Goal: Communication & Community: Connect with others

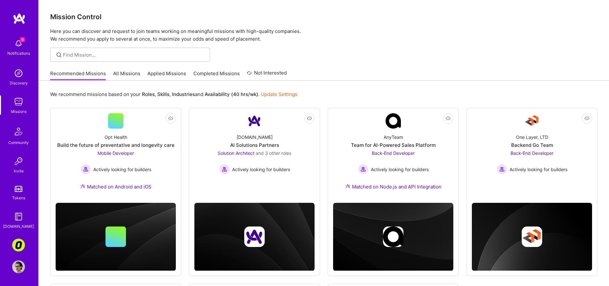
click at [155, 78] on link "Applied Missions" at bounding box center [166, 75] width 39 height 11
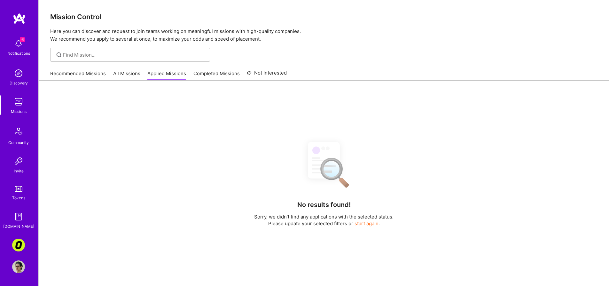
click at [133, 72] on link "All Missions" at bounding box center [126, 75] width 27 height 11
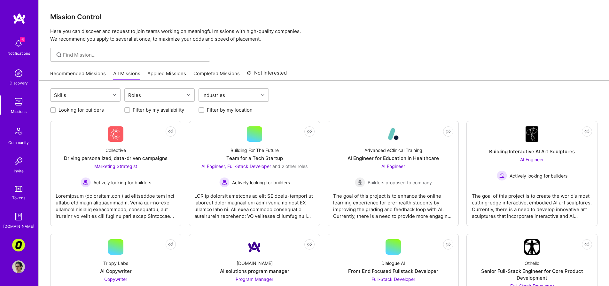
click at [197, 75] on link "Completed Missions" at bounding box center [217, 75] width 46 height 11
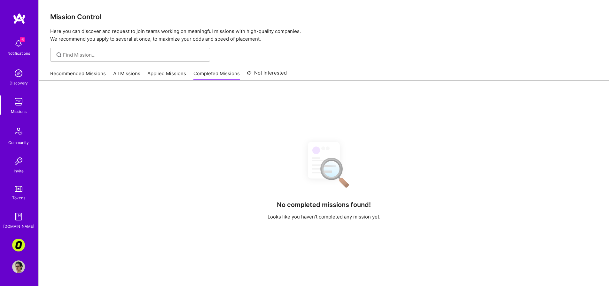
click at [122, 74] on link "All Missions" at bounding box center [126, 75] width 27 height 11
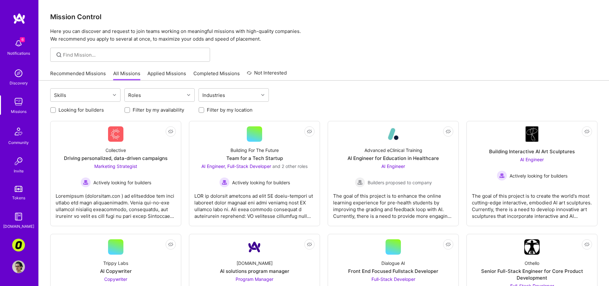
click at [340, 70] on div "Recommended Missions All Missions Applied Missions Completed Missions Not Inter…" at bounding box center [324, 74] width 548 height 14
click at [142, 211] on div at bounding box center [116, 203] width 120 height 32
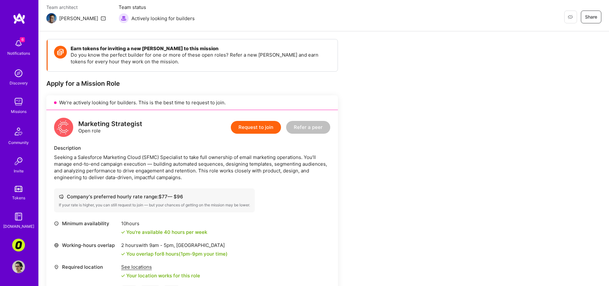
scroll to position [83, 0]
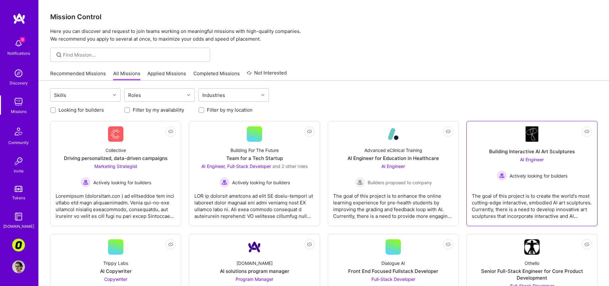
click at [548, 197] on div "The goal of this project is to create the world's most cutting-edge interactive…" at bounding box center [532, 203] width 120 height 32
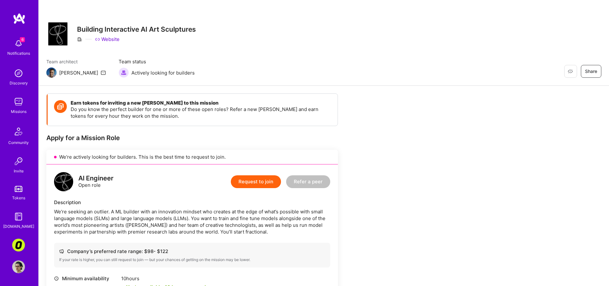
scroll to position [60, 0]
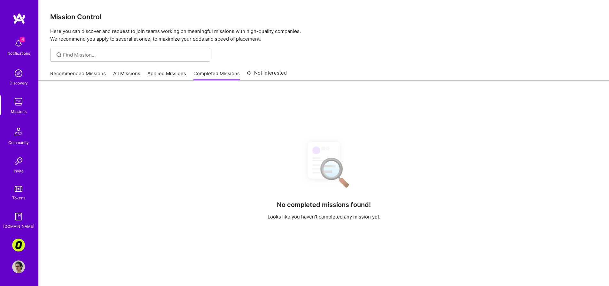
click at [20, 243] on img at bounding box center [18, 245] width 13 height 13
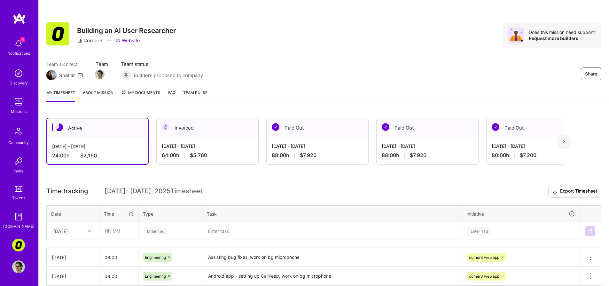
click at [22, 136] on img at bounding box center [18, 131] width 15 height 15
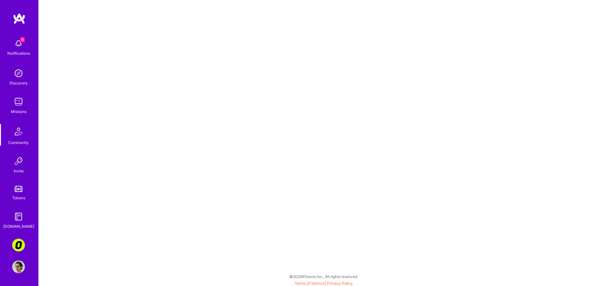
click at [18, 239] on img at bounding box center [18, 245] width 13 height 13
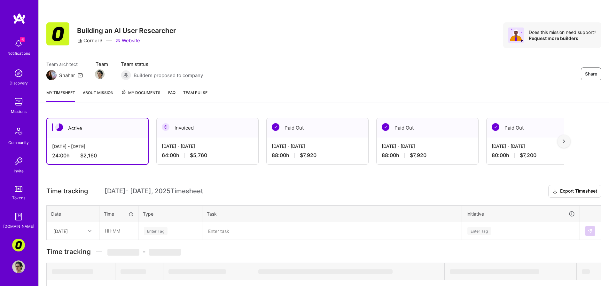
click at [22, 268] on img at bounding box center [18, 266] width 13 height 13
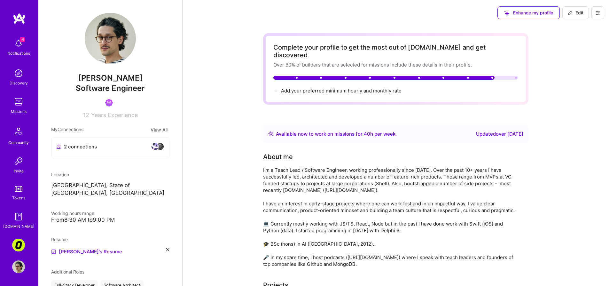
click at [20, 105] on img at bounding box center [18, 101] width 13 height 13
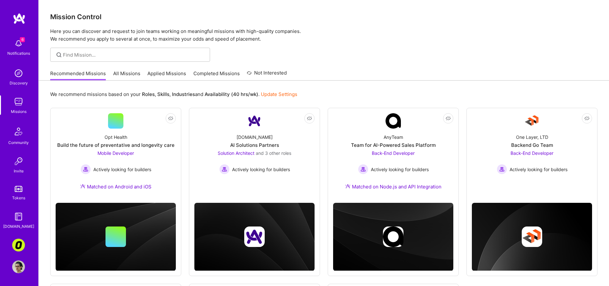
click at [24, 131] on img at bounding box center [18, 131] width 15 height 15
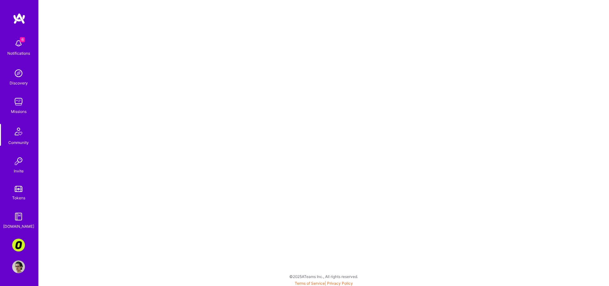
click at [23, 46] on img at bounding box center [18, 43] width 13 height 13
click at [22, 99] on img at bounding box center [18, 101] width 13 height 13
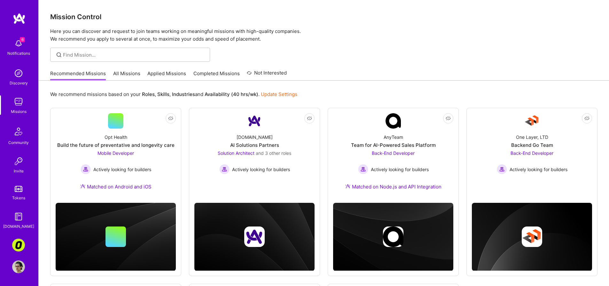
click at [20, 42] on img at bounding box center [18, 43] width 13 height 13
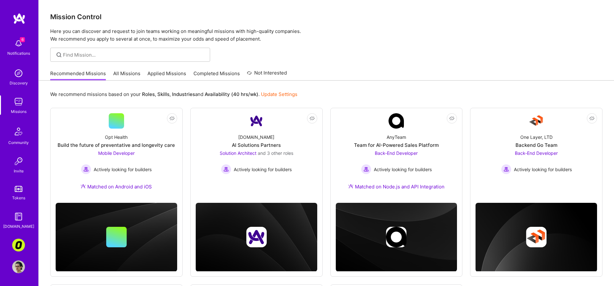
click at [21, 271] on img at bounding box center [18, 266] width 13 height 13
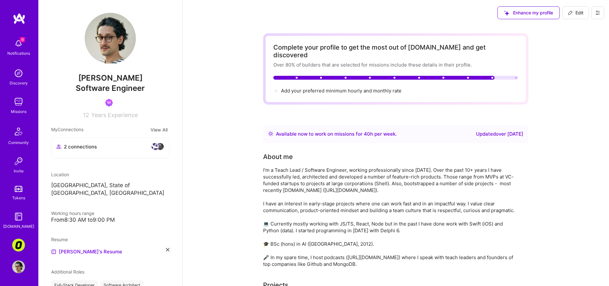
click at [19, 107] on img at bounding box center [18, 101] width 13 height 13
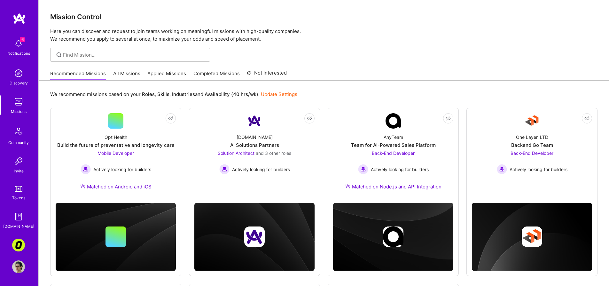
click at [11, 132] on img at bounding box center [18, 131] width 15 height 15
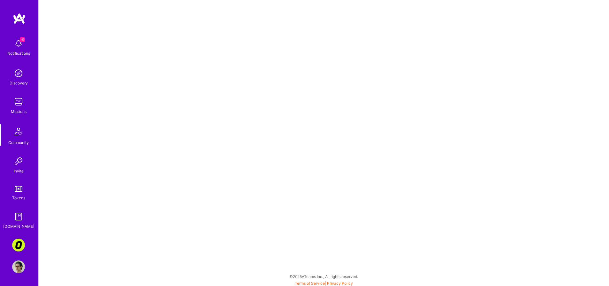
click at [22, 267] on img at bounding box center [18, 266] width 13 height 13
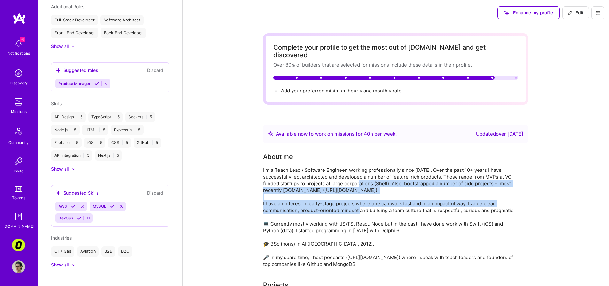
drag, startPoint x: 365, startPoint y: 187, endPoint x: 370, endPoint y: 210, distance: 22.8
click at [370, 210] on div "I'm a Teach Lead / Software Engineer, working professionally since 2012. Over t…" at bounding box center [391, 217] width 256 height 101
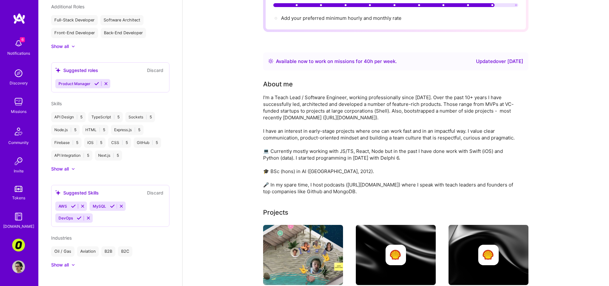
scroll to position [141, 0]
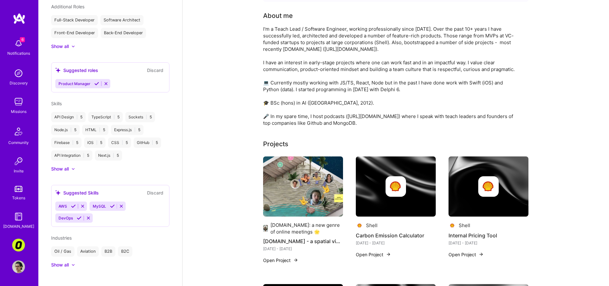
click at [14, 219] on img at bounding box center [18, 216] width 13 height 13
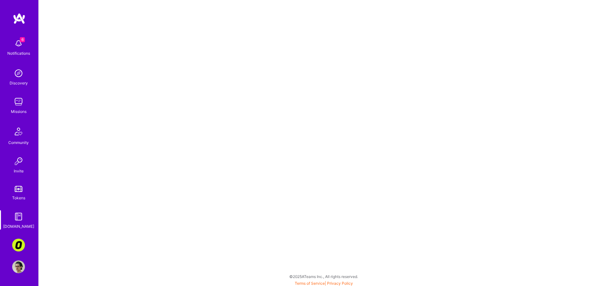
click at [20, 195] on div "Tokens" at bounding box center [18, 198] width 13 height 7
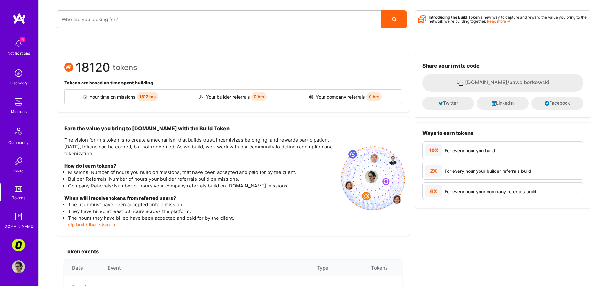
click at [468, 78] on button "invite.a.team/pawelborkowski" at bounding box center [503, 83] width 161 height 18
click at [476, 80] on button "invite.a.team/pawelborkowski" at bounding box center [503, 83] width 161 height 18
click at [320, 96] on div "Your company referrals 0 hrs" at bounding box center [346, 97] width 112 height 14
click at [135, 16] on input at bounding box center [219, 19] width 315 height 16
type input "c"
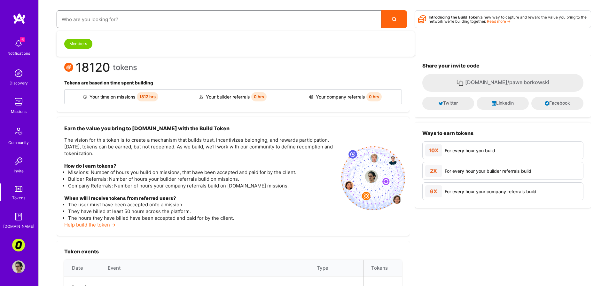
type input "c"
type input "co"
type input "com"
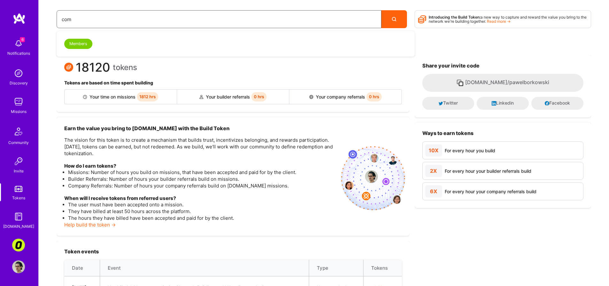
type input "comp"
type input "compa"
type input "compan"
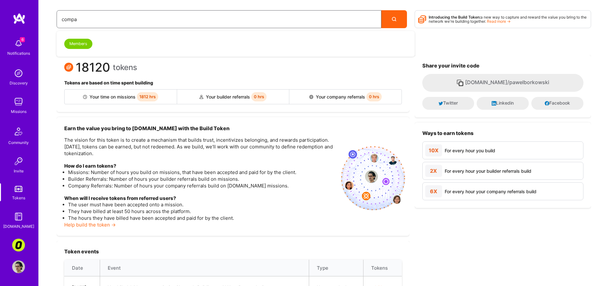
type input "compan"
type input "company"
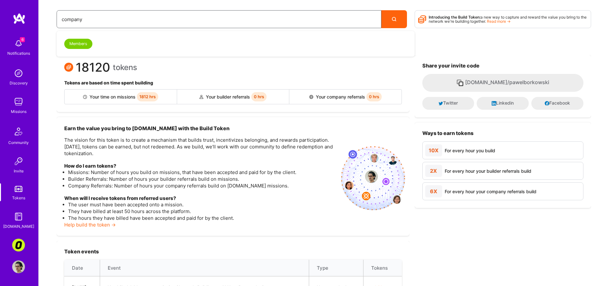
type input "company r"
type input "company re"
type input "company ref"
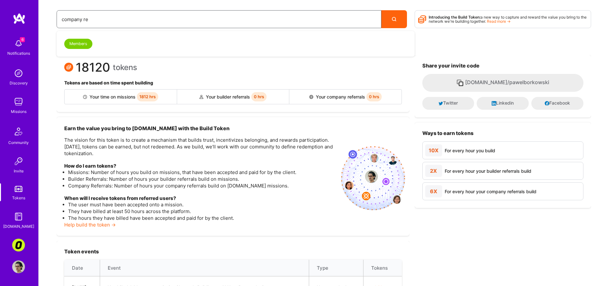
type input "company ref"
click at [119, 163] on div "Earn the value you bring to A.Team with the Build Token The vision for this tok…" at bounding box center [200, 176] width 272 height 103
click at [18, 81] on div "Discovery" at bounding box center [19, 83] width 18 height 7
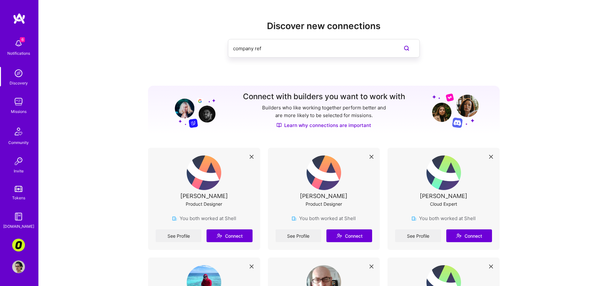
click at [20, 105] on img at bounding box center [18, 101] width 13 height 13
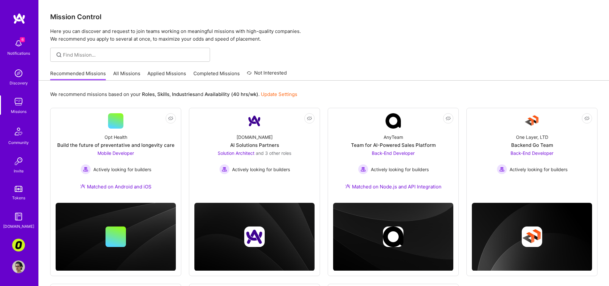
click at [14, 133] on img at bounding box center [18, 131] width 15 height 15
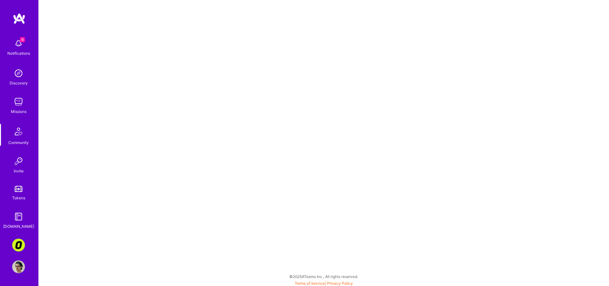
click at [23, 171] on div "Invite" at bounding box center [19, 171] width 10 height 7
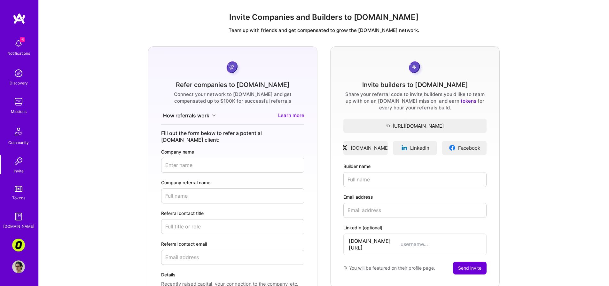
click at [230, 160] on input "Company name" at bounding box center [232, 165] width 143 height 15
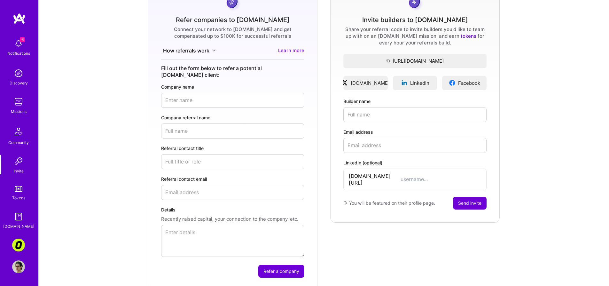
scroll to position [63, 0]
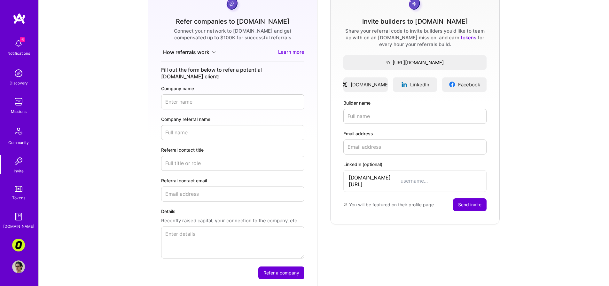
click at [205, 95] on input "Company name" at bounding box center [232, 101] width 143 height 15
click at [125, 74] on div "Refer companies to A.Team Connect your network to A.Team and get compensated up…" at bounding box center [324, 137] width 561 height 309
click at [200, 125] on input "Company referral name" at bounding box center [232, 132] width 143 height 15
click at [201, 94] on input "Company name" at bounding box center [232, 101] width 143 height 15
click at [206, 156] on input "Referral contact title" at bounding box center [232, 163] width 143 height 15
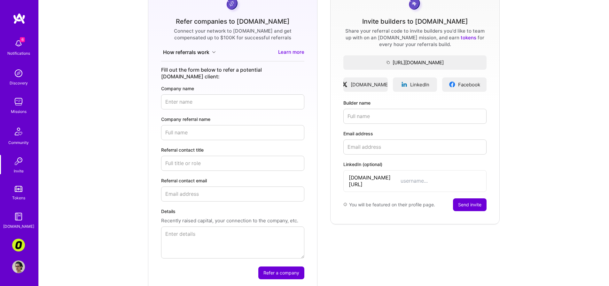
click at [178, 95] on input "Company name" at bounding box center [232, 101] width 143 height 15
type input "Sicuro Group"
click at [203, 125] on input "Company referral name" at bounding box center [232, 132] width 143 height 15
click at [243, 94] on input "Sicuro Group" at bounding box center [232, 101] width 143 height 15
click at [200, 125] on input "Company referral name" at bounding box center [232, 132] width 143 height 15
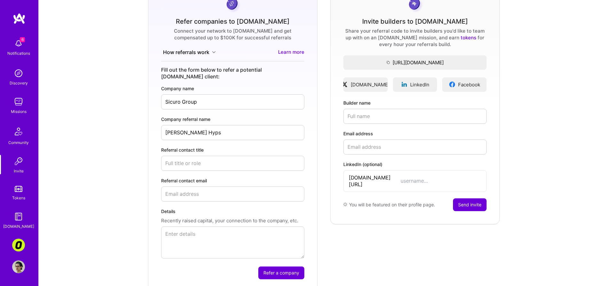
type input "Rafal Dawid Hyps"
click at [172, 156] on input "Referral contact title" at bounding box center [232, 163] width 143 height 15
type input "CEO"
click at [209, 188] on input "Referral contact email" at bounding box center [232, 194] width 143 height 15
click at [193, 237] on textarea "Details" at bounding box center [232, 243] width 143 height 32
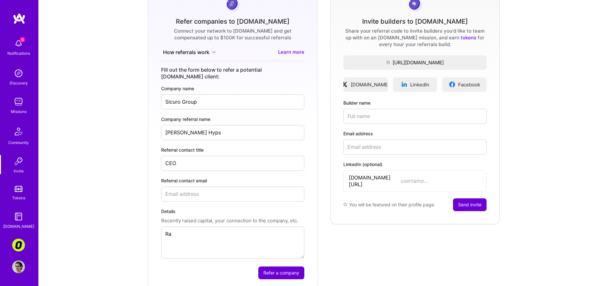
type textarea "R"
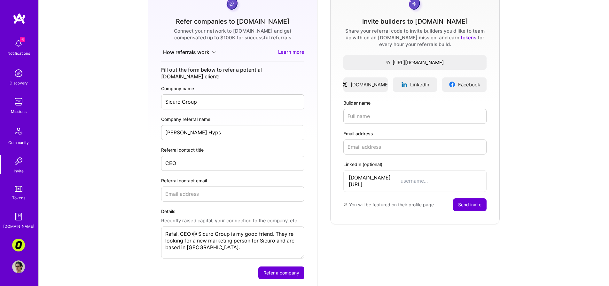
type textarea "Rafal, CEO @ Sicuro Group is my good friend. They're looking for a new marketin…"
click at [215, 187] on input "Referral contact email" at bounding box center [232, 194] width 143 height 15
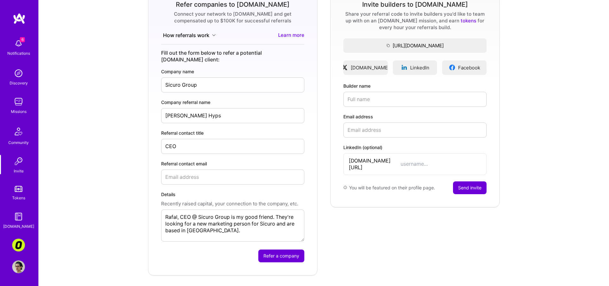
scroll to position [68, 0]
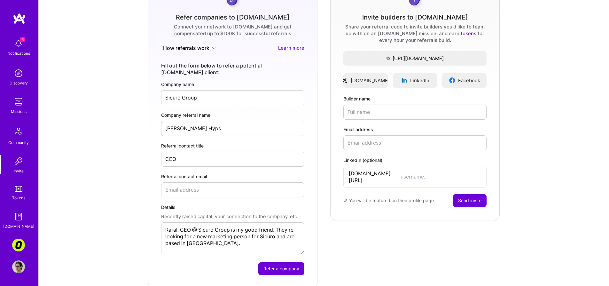
click at [238, 234] on textarea "Rafal, CEO @ Sicuro Group is my good friend. They're looking for a new marketin…" at bounding box center [232, 238] width 143 height 32
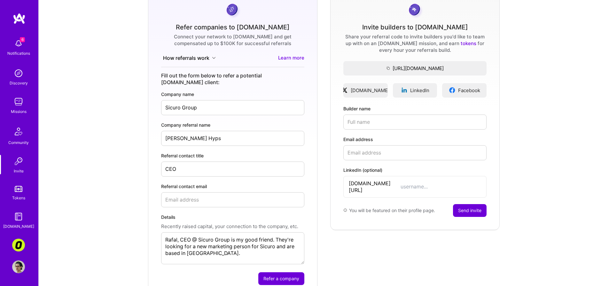
scroll to position [57, 0]
click at [135, 85] on div "Refer companies to A.Team Connect your network to A.Team and get compensated up…" at bounding box center [324, 143] width 561 height 309
click at [212, 61] on span at bounding box center [214, 58] width 4 height 7
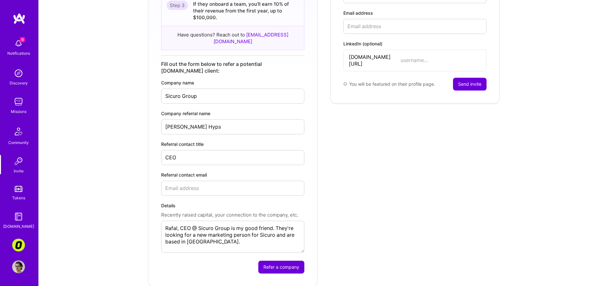
scroll to position [141, 0]
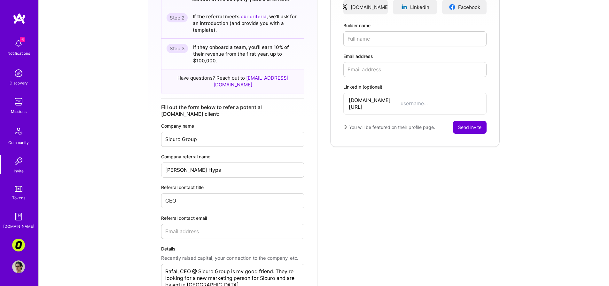
click at [254, 224] on input "Referral contact email" at bounding box center [232, 231] width 143 height 15
click at [366, 203] on form "Invite builders to A.Team Share your referral code to invite builders you'd lik…" at bounding box center [415, 118] width 170 height 424
click at [214, 224] on input "Referral contact email" at bounding box center [232, 231] width 143 height 15
paste input "Wpisz rafalhyps@rafalhyps.com"
drag, startPoint x: 182, startPoint y: 218, endPoint x: 76, endPoint y: 205, distance: 106.3
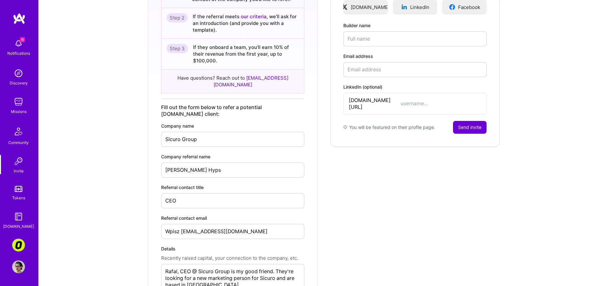
click at [77, 205] on div "Refer companies to A.Team Connect your network to A.Team and get compensated up…" at bounding box center [324, 118] width 561 height 424
click at [401, 214] on form "Invite builders to A.Team Share your referral code to invite builders you'd lik…" at bounding box center [415, 118] width 170 height 424
drag, startPoint x: 236, startPoint y: 216, endPoint x: 136, endPoint y: 211, distance: 100.9
click at [136, 211] on div "Refer companies to A.Team Connect your network to A.Team and get compensated up…" at bounding box center [324, 118] width 561 height 424
paste input "Rh@sicurogroup"
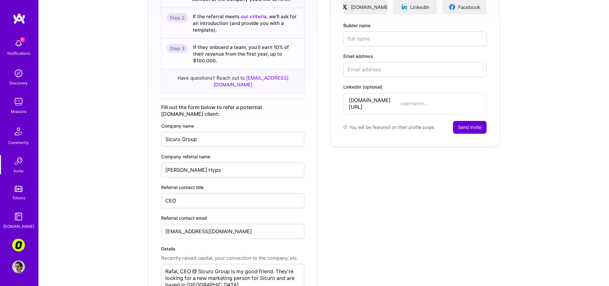
drag, startPoint x: 169, startPoint y: 216, endPoint x: 154, endPoint y: 213, distance: 16.1
click at [154, 213] on form "Refer companies to A.Team Connect your network to A.Team and get compensated up…" at bounding box center [233, 118] width 170 height 424
type input "rh@sicurogroup.com"
click at [120, 186] on div "Refer companies to A.Team Connect your network to A.Team and get compensated up…" at bounding box center [324, 118] width 561 height 424
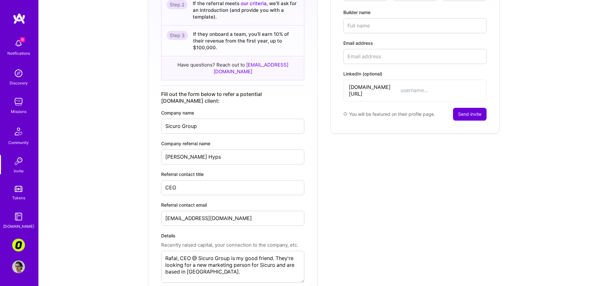
click at [222, 265] on textarea "Rafal, CEO @ Sicuro Group is my good friend. They're looking for a new marketin…" at bounding box center [232, 267] width 143 height 32
paste textarea "https://www.linkedin.com/company/sicuro-group-llc/"
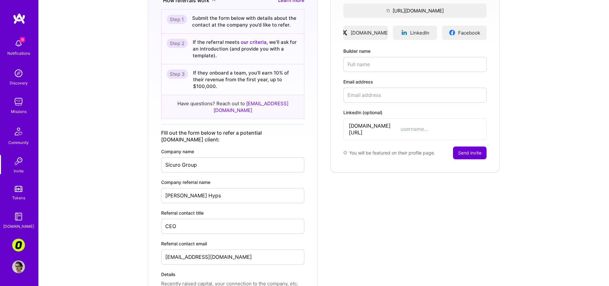
scroll to position [0, 0]
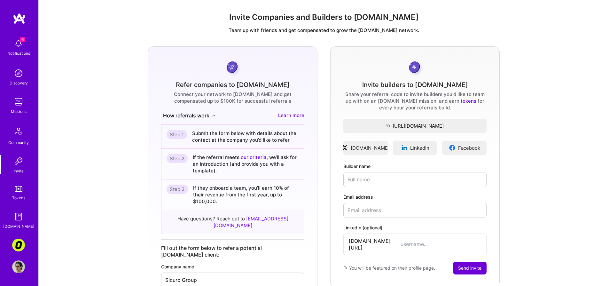
type textarea "Rafal, CEO @ Sicuro Group is my good friend. They're looking for a new marketin…"
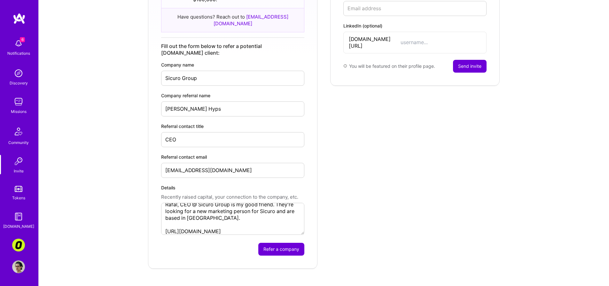
scroll to position [203, 0]
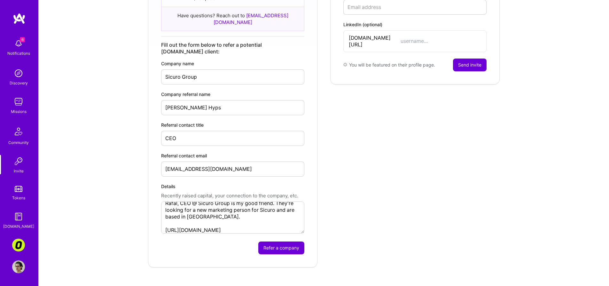
click at [291, 242] on button "Refer a company" at bounding box center [281, 248] width 46 height 13
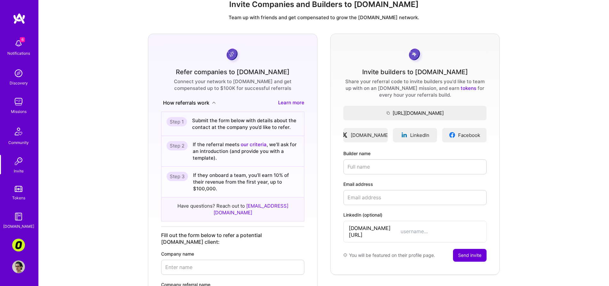
scroll to position [0, 0]
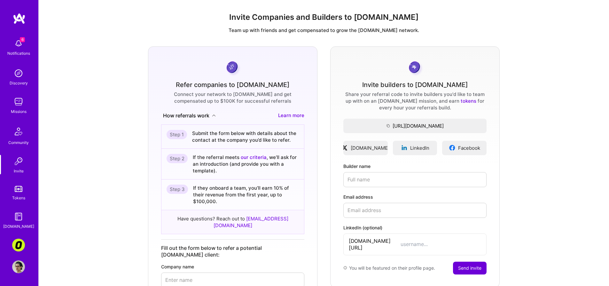
click at [18, 43] on img at bounding box center [18, 43] width 13 height 13
click at [240, 49] on div "6 6 Notifications Discovery Missions Community Invite Tokens A.Guide Corner3: B…" at bounding box center [304, 249] width 609 height 499
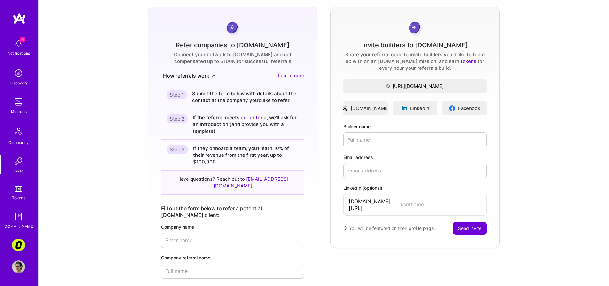
scroll to position [41, 0]
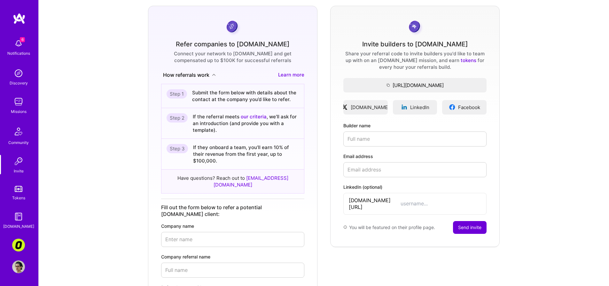
click at [359, 143] on input "Builder name" at bounding box center [415, 138] width 143 height 15
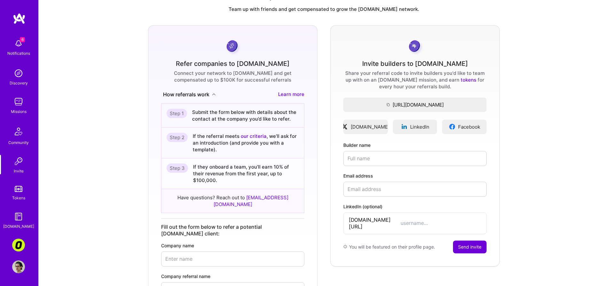
scroll to position [7, 0]
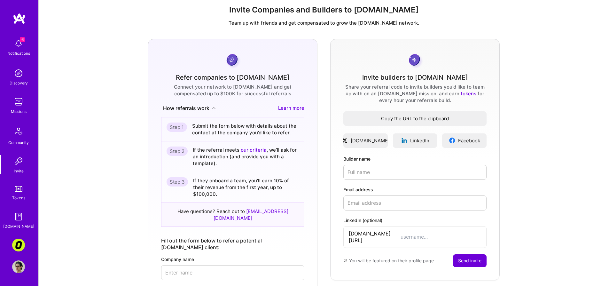
click at [462, 114] on button "https://invite.a.team/pawelborkowski Copy the URL to the clipboard" at bounding box center [415, 118] width 143 height 14
click at [535, 84] on div "Refer companies to A.Team Connect your network to A.Team and get compensated up…" at bounding box center [324, 251] width 561 height 424
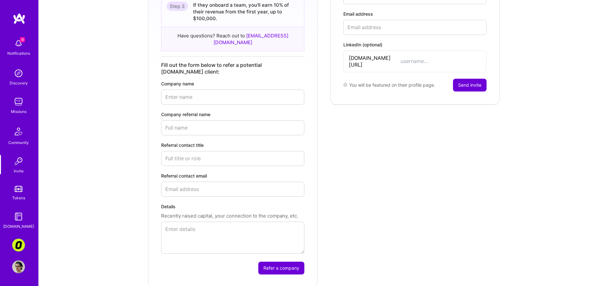
scroll to position [0, 0]
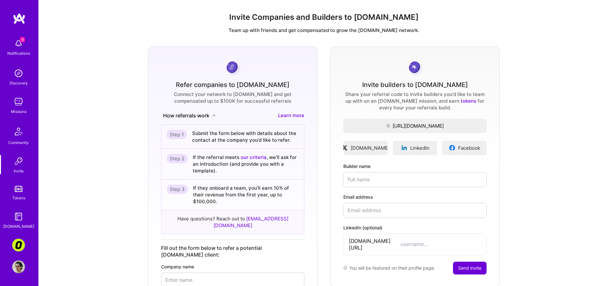
click at [17, 17] on img at bounding box center [19, 19] width 13 height 12
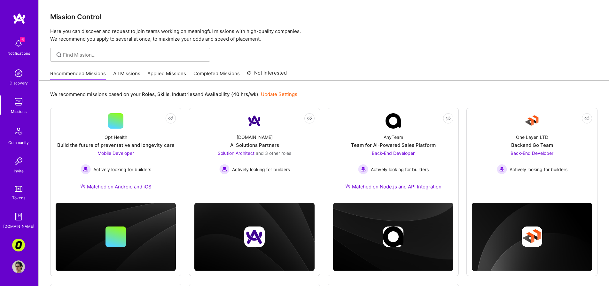
click at [18, 39] on img at bounding box center [18, 43] width 13 height 13
click at [19, 39] on div "6 Notifications Discovery Missions Community Invite Tokens A.Guide" at bounding box center [19, 133] width 38 height 194
click at [19, 39] on img at bounding box center [18, 43] width 13 height 13
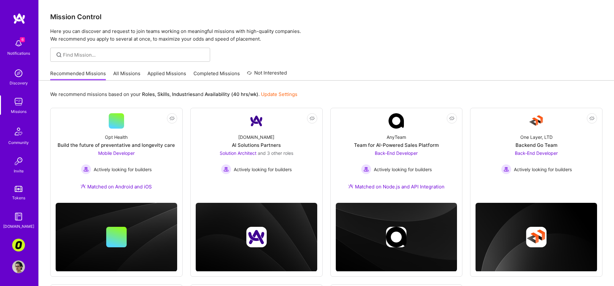
click at [276, 61] on div "6 6 Notifications Discovery Missions Community Invite Tokens A.Guide Corner3: B…" at bounding box center [307, 232] width 614 height 465
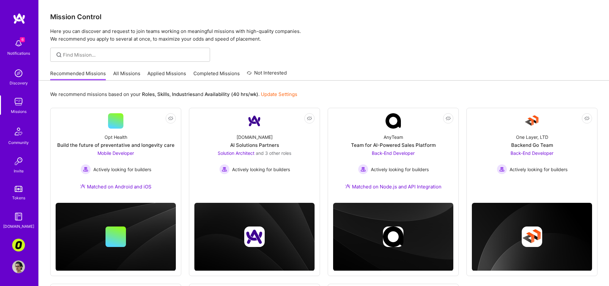
click at [321, 53] on div at bounding box center [324, 55] width 571 height 14
click at [21, 50] on div "6 Notifications" at bounding box center [19, 47] width 40 height 22
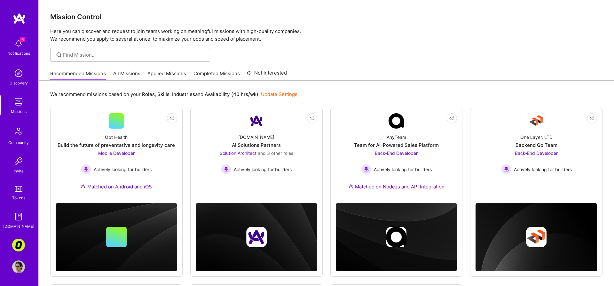
click at [242, 55] on div "6 6 Notifications Discovery Missions Community Invite Tokens A.Guide Corner3: B…" at bounding box center [307, 232] width 614 height 465
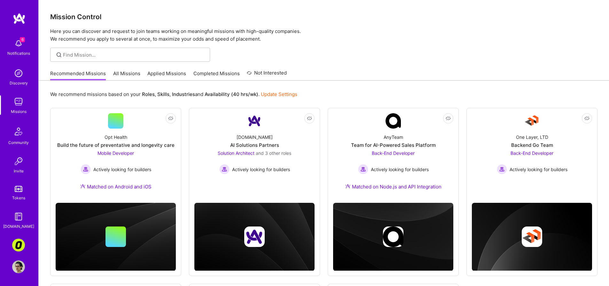
click at [22, 40] on span "6" at bounding box center [22, 39] width 5 height 5
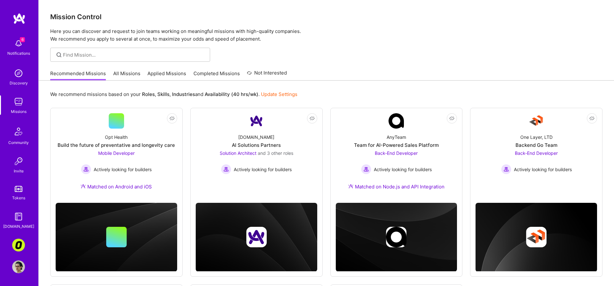
click at [287, 48] on div "6 6 Notifications Discovery Missions Community Invite Tokens A.Guide Corner3: B…" at bounding box center [307, 232] width 614 height 465
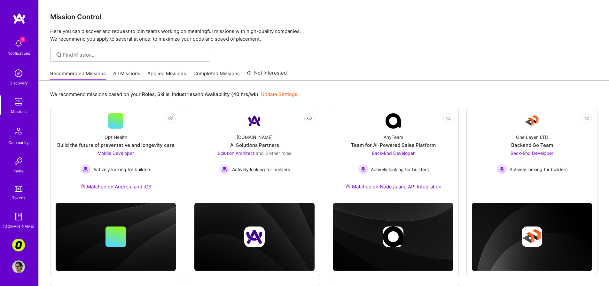
click at [24, 73] on img at bounding box center [18, 73] width 13 height 13
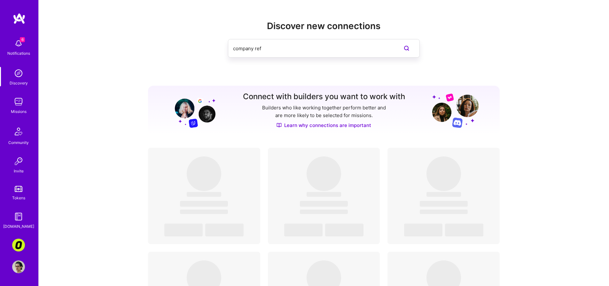
click at [23, 48] on img at bounding box center [18, 43] width 13 height 13
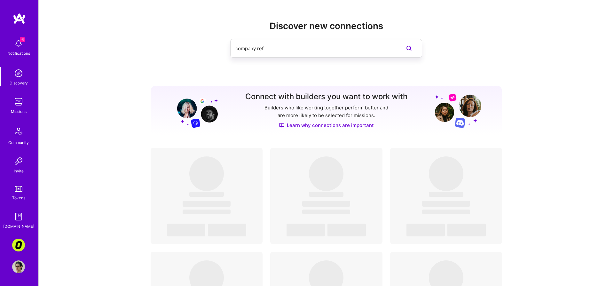
click at [17, 102] on img at bounding box center [18, 101] width 13 height 13
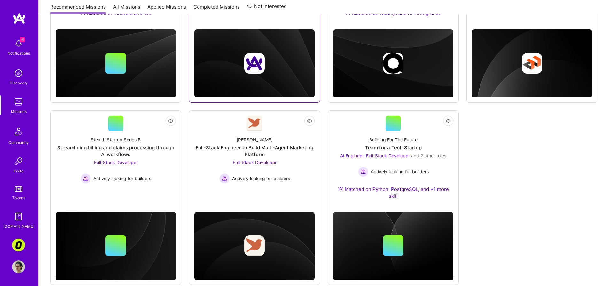
scroll to position [188, 0]
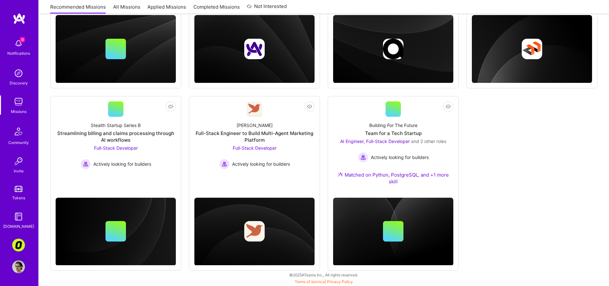
click at [518, 153] on div "Not Interested Opt Health Build the future of preventative and longevity care M…" at bounding box center [324, 95] width 548 height 351
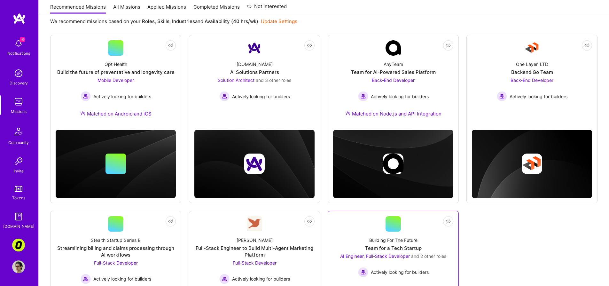
scroll to position [19, 0]
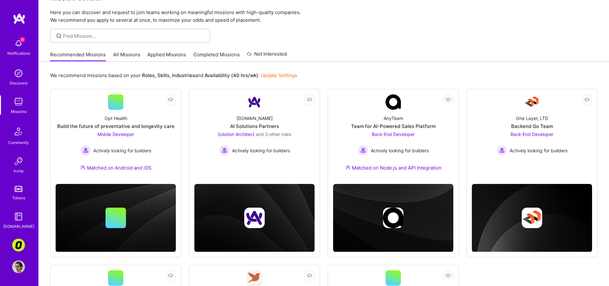
click at [462, 28] on div "Mission Control Here you can discover and request to join teams working on mean…" at bounding box center [324, 218] width 571 height 474
click at [393, 43] on div "Mission Control Here you can discover and request to join teams working on mean…" at bounding box center [324, 218] width 571 height 474
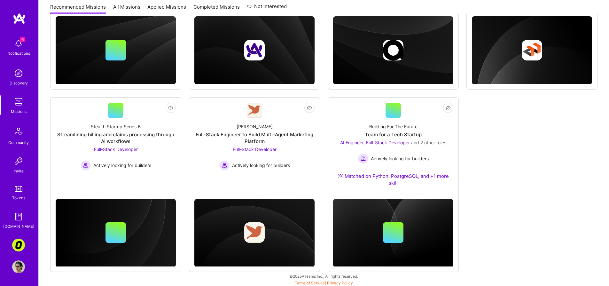
scroll to position [187, 0]
click at [26, 78] on link "Discovery" at bounding box center [19, 77] width 40 height 20
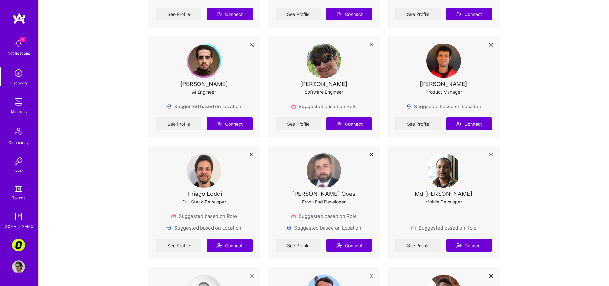
scroll to position [615, 0]
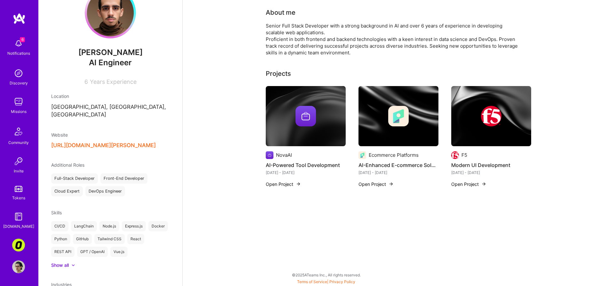
scroll to position [61, 0]
